Goal: Task Accomplishment & Management: Manage account settings

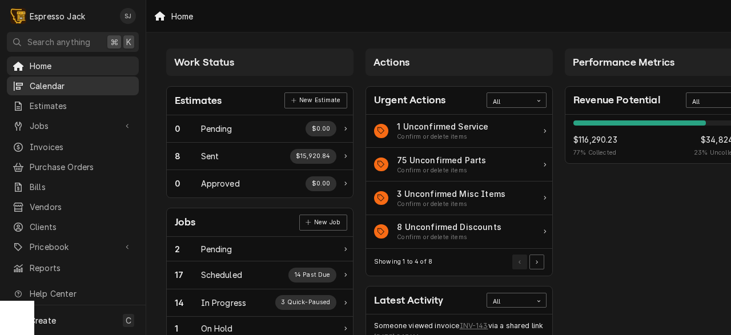
click at [51, 87] on span "Calendar" at bounding box center [81, 86] width 103 height 12
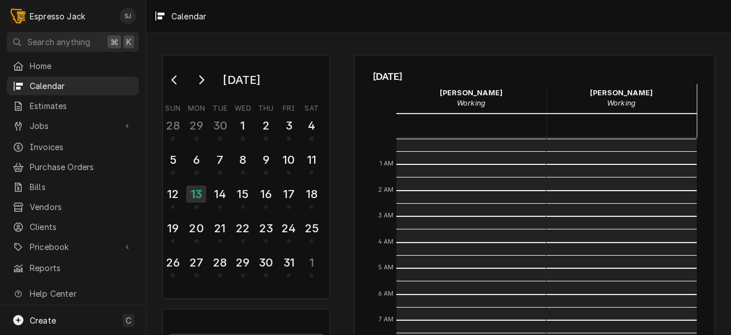
scroll to position [278, 0]
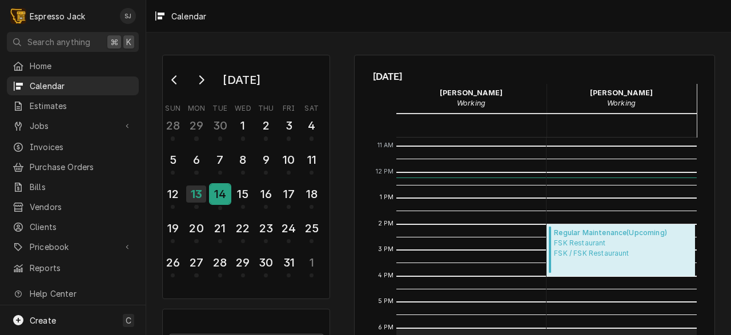
click at [217, 196] on div "14" at bounding box center [220, 194] width 20 height 19
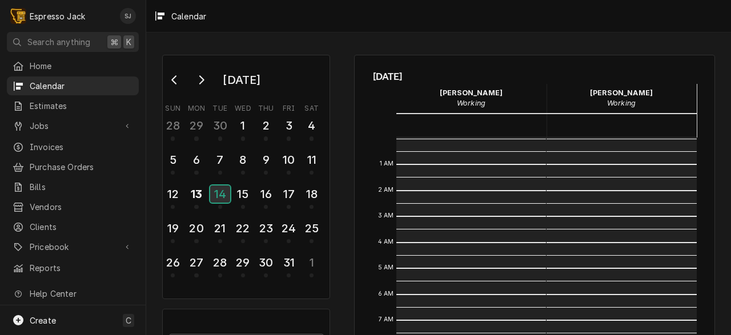
scroll to position [234, 0]
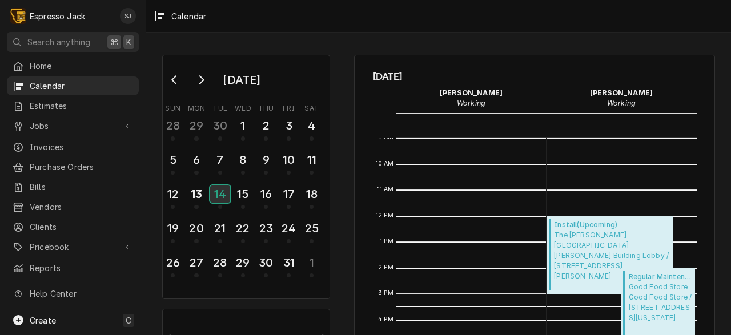
click at [217, 197] on div "14" at bounding box center [220, 194] width 20 height 17
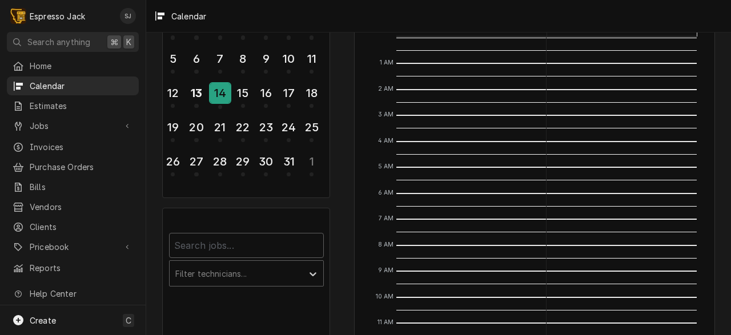
scroll to position [102, 0]
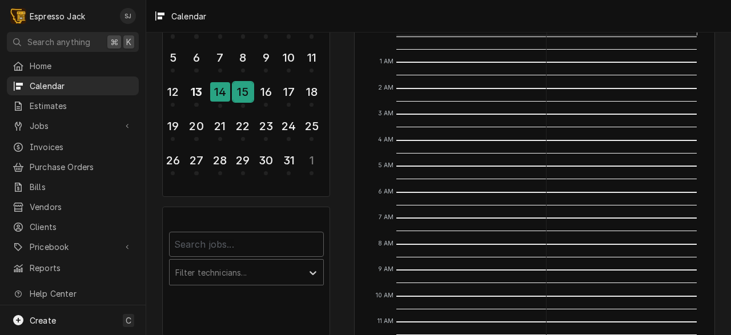
click at [240, 98] on div "15" at bounding box center [243, 91] width 20 height 19
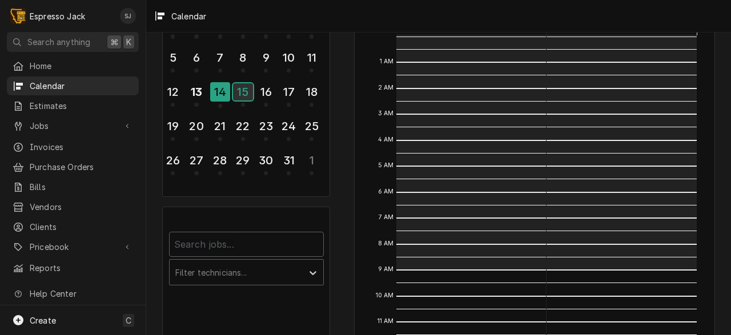
scroll to position [0, 0]
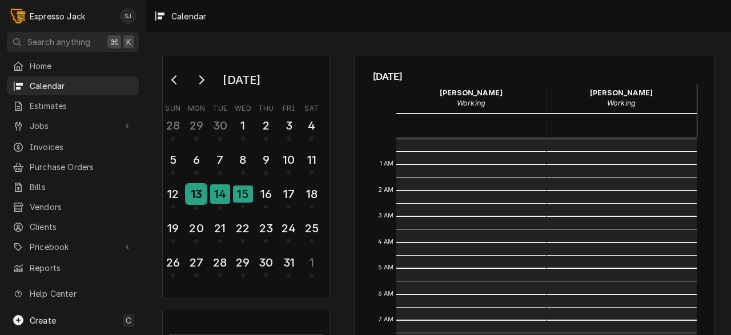
click at [194, 193] on div "13" at bounding box center [196, 194] width 20 height 19
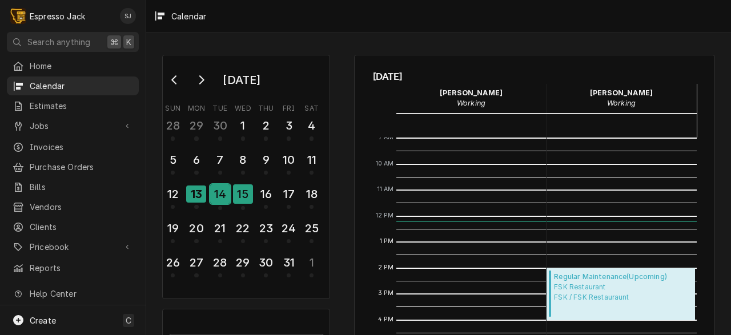
click at [220, 191] on div "14" at bounding box center [220, 194] width 20 height 19
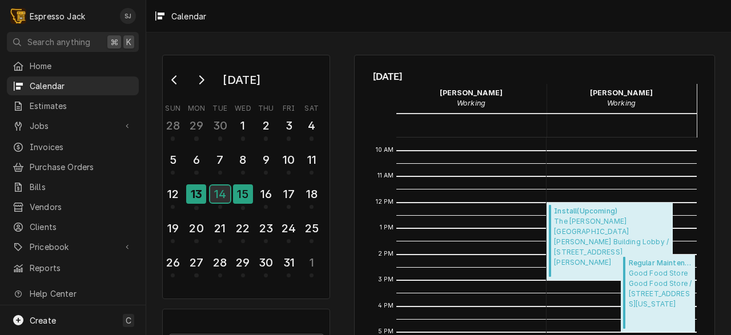
scroll to position [252, 0]
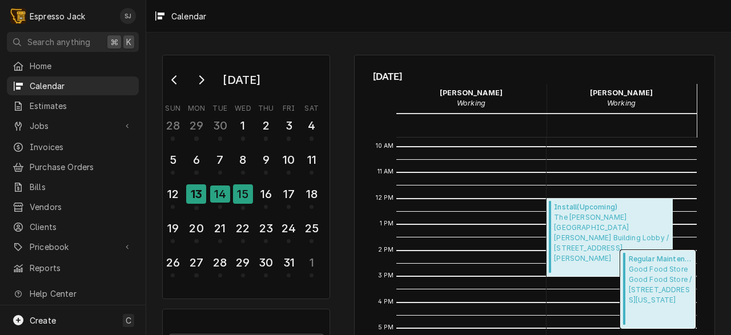
click at [655, 285] on span "Good Food Store Good Food Store / 1600 S 3rd St W, Montana 59801" at bounding box center [660, 285] width 63 height 41
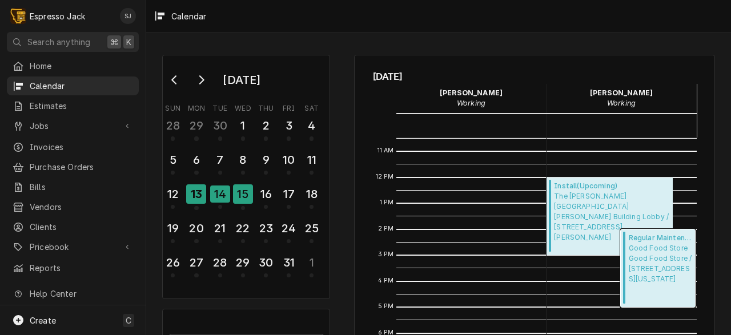
scroll to position [274, 0]
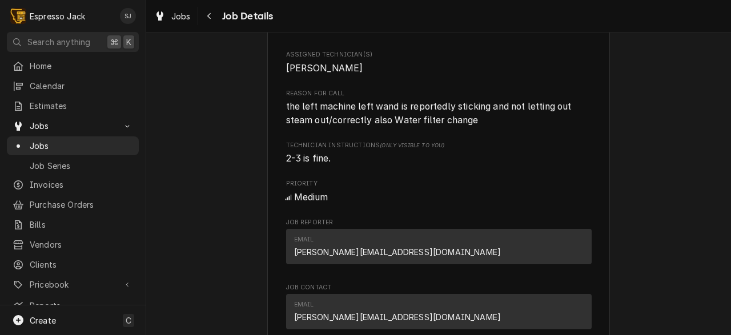
scroll to position [450, 0]
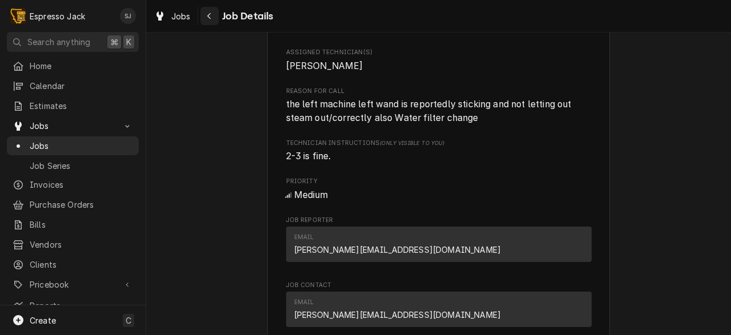
click at [211, 16] on icon "Navigate back" at bounding box center [209, 16] width 5 height 8
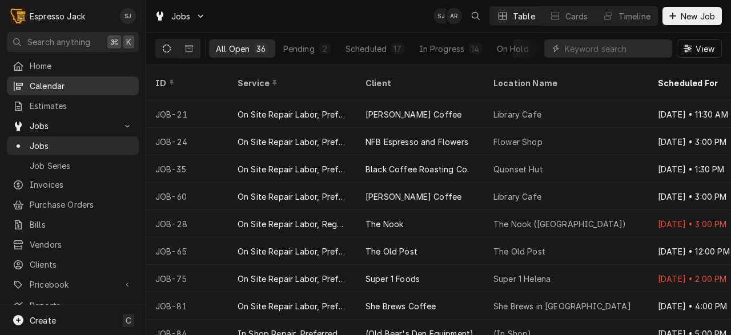
click at [34, 82] on span "Calendar" at bounding box center [81, 86] width 103 height 12
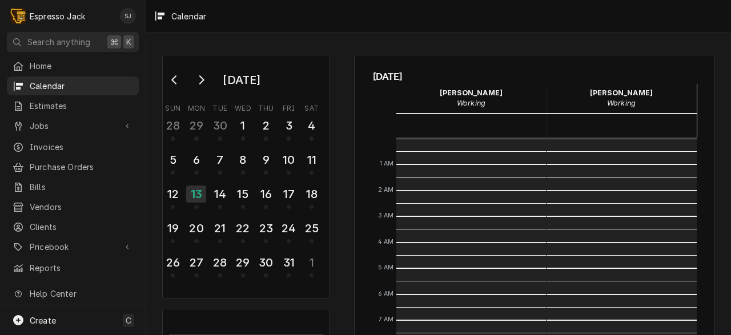
scroll to position [234, 0]
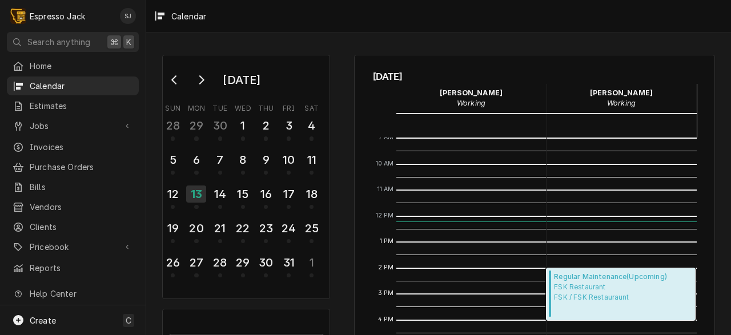
click at [580, 296] on span "FSK Restaurant FSK / FSK Restauraunt" at bounding box center [610, 292] width 113 height 21
click at [575, 295] on span "FSK Restaurant FSK / FSK Restauraunt" at bounding box center [610, 292] width 113 height 21
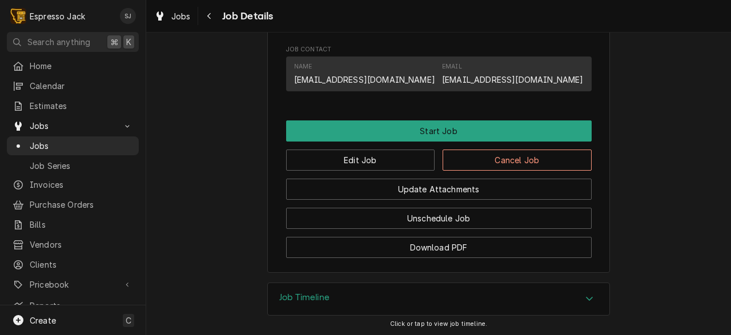
scroll to position [709, 0]
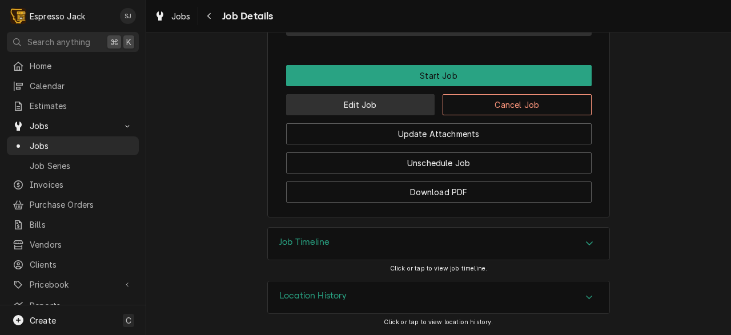
click at [369, 101] on button "Edit Job" at bounding box center [360, 104] width 149 height 21
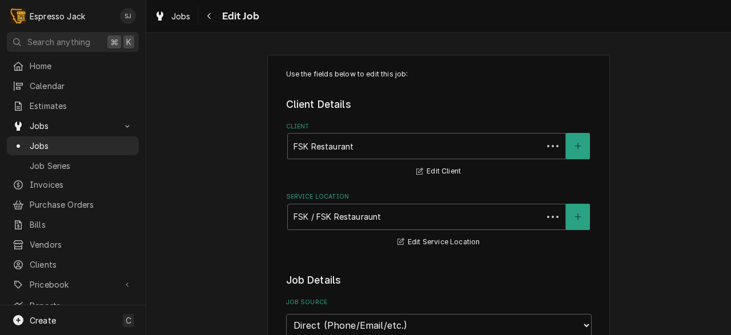
type textarea "x"
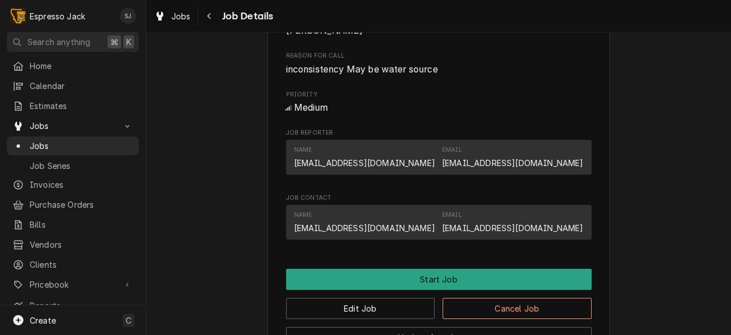
scroll to position [499, 0]
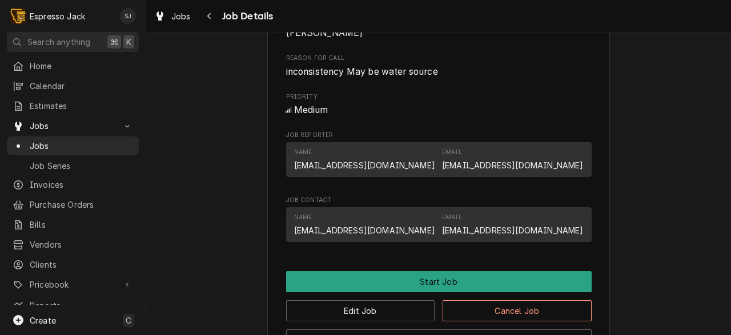
click at [407, 76] on span "inconsistency May be water source" at bounding box center [362, 71] width 152 height 11
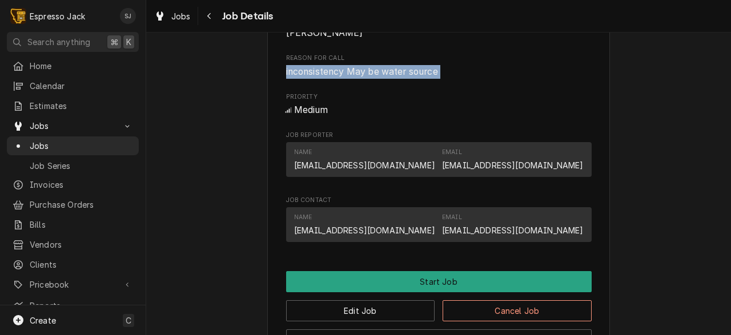
click at [407, 76] on span "inconsistency May be water source" at bounding box center [362, 71] width 152 height 11
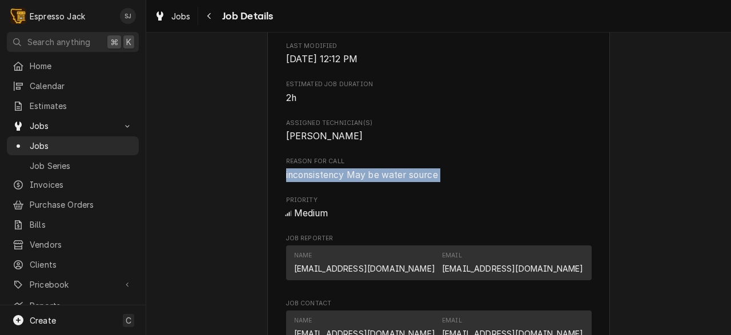
scroll to position [395, 0]
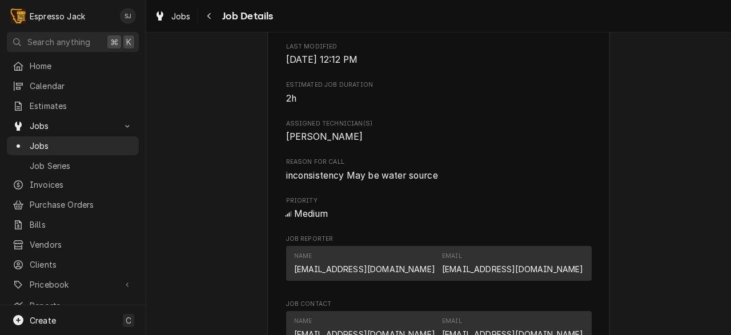
click at [227, 128] on div "Upcoming FSK Restaurant FSK / FSK Restauraunt Open in Maps Roopairs Job ID JOB-…" at bounding box center [438, 93] width 585 height 889
click at [355, 177] on span "inconsistency May be water source" at bounding box center [362, 175] width 152 height 11
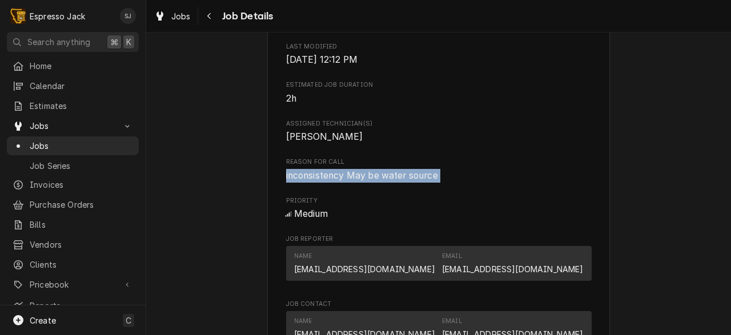
click at [355, 177] on span "inconsistency May be water source" at bounding box center [362, 175] width 152 height 11
click at [247, 173] on div "Upcoming FSK Restaurant FSK / FSK Restauraunt Open in Maps Roopairs Job ID JOB-…" at bounding box center [438, 93] width 585 height 889
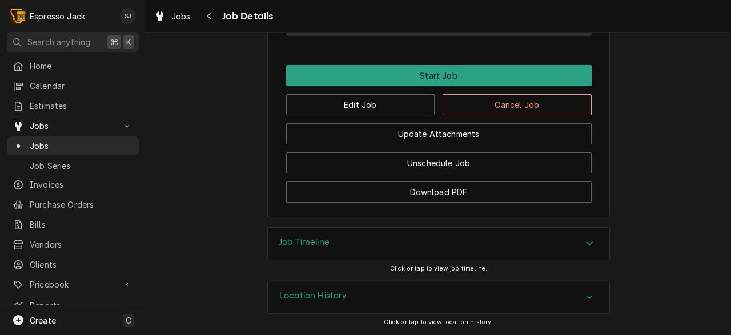
scroll to position [0, 0]
